Goal: Information Seeking & Learning: Find specific fact

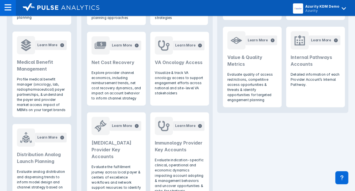
scroll to position [368, 0]
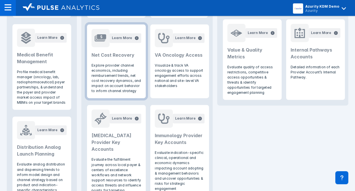
click at [100, 55] on h2 "Net Cost Recovery" at bounding box center [117, 54] width 50 height 7
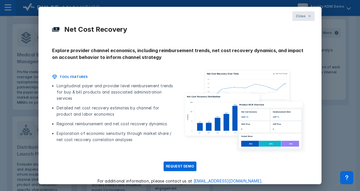
click at [301, 16] on button "Close" at bounding box center [303, 16] width 22 height 10
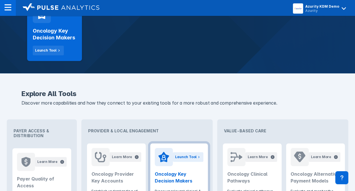
scroll to position [85, 0]
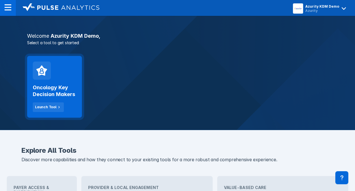
click at [62, 82] on div "Oncology Key Decision Makers Launch Tool" at bounding box center [55, 95] width 44 height 32
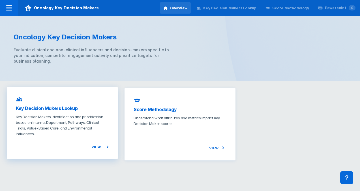
click at [71, 110] on h3 "Key Decision Makers Lookup" at bounding box center [62, 108] width 93 height 7
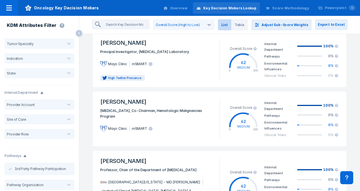
scroll to position [876, 0]
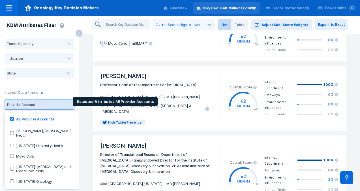
click at [56, 105] on div at bounding box center [48, 104] width 23 height 4
click at [26, 153] on label "Mayo Clinic" at bounding box center [24, 155] width 21 height 5
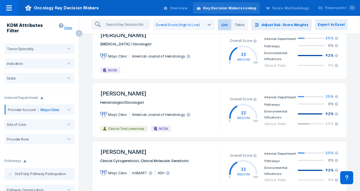
scroll to position [1091, 0]
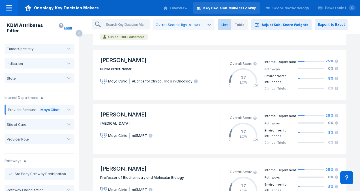
scroll to position [1008, 0]
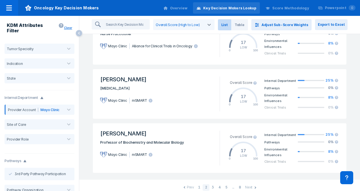
click at [209, 184] on div "3" at bounding box center [212, 187] width 7 height 7
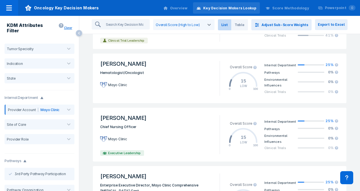
scroll to position [998, 0]
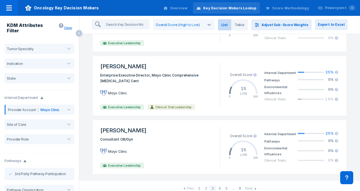
click at [197, 185] on div "1" at bounding box center [199, 188] width 7 height 7
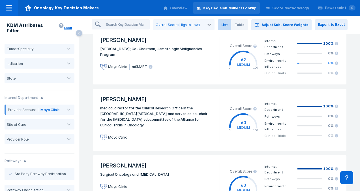
scroll to position [662, 0]
